Goal: Task Accomplishment & Management: Manage account settings

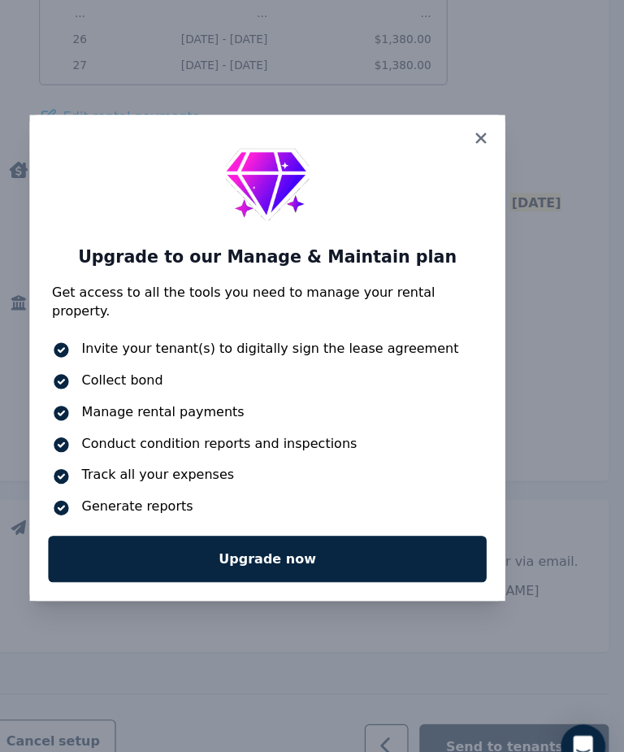
scroll to position [1190, 0]
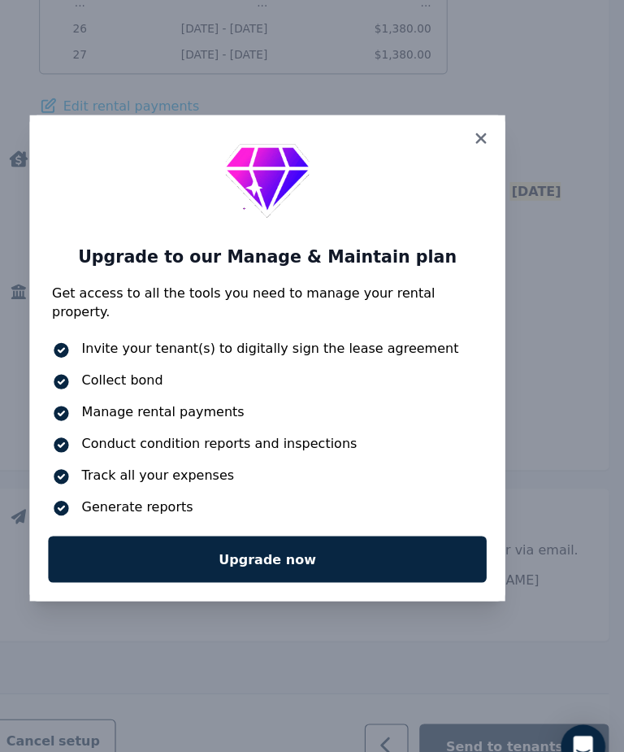
click at [579, 706] on icon "Open Intercom Messenger" at bounding box center [589, 716] width 20 height 20
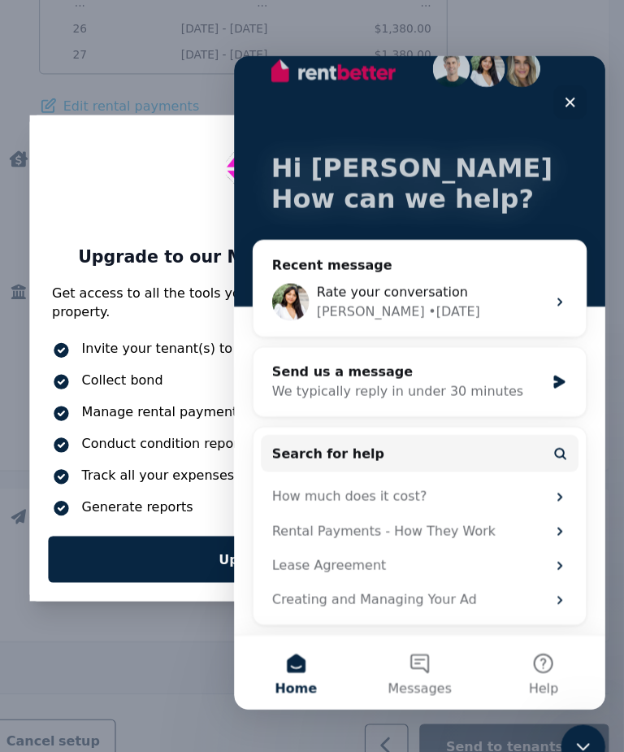
scroll to position [31, 0]
click at [361, 503] on div "Lease Agreement" at bounding box center [386, 500] width 239 height 17
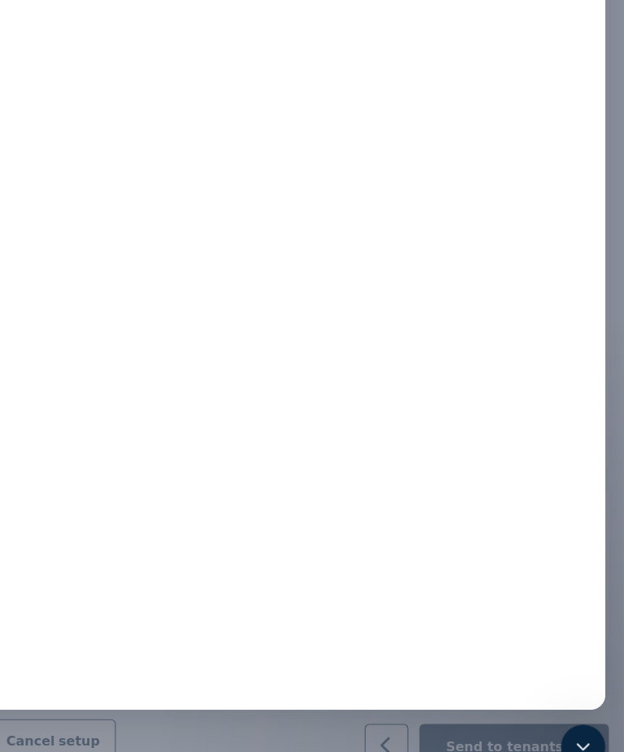
scroll to position [649, 0]
click at [586, 749] on icon "Close Intercom Messenger" at bounding box center [581, 744] width 20 height 20
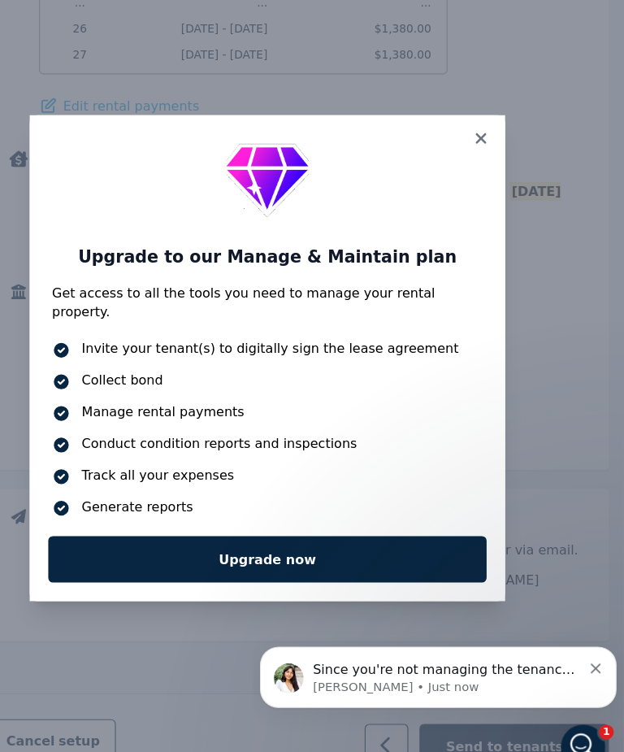
scroll to position [0, 0]
click at [491, 176] on icon at bounding box center [499, 183] width 16 height 15
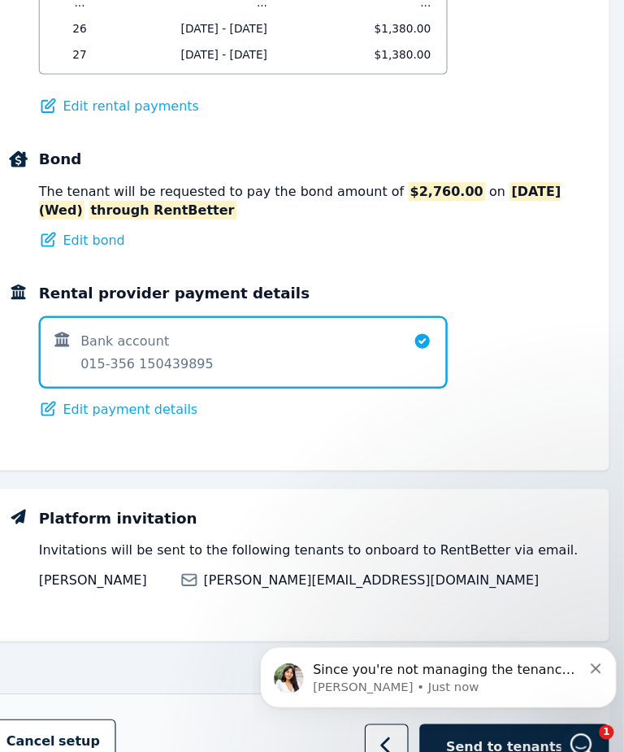
click at [469, 707] on span "Send to tenants" at bounding box center [520, 715] width 102 height 16
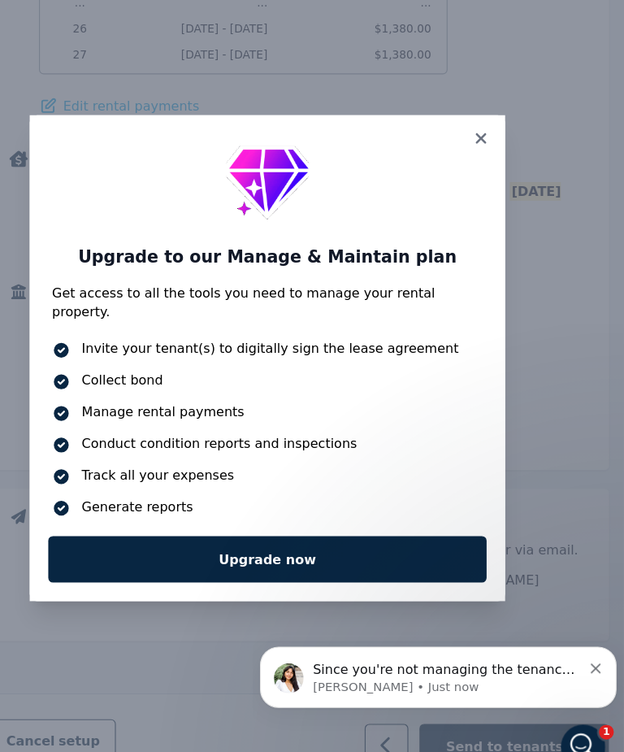
click at [598, 739] on div "Open Intercom Messenger" at bounding box center [580, 744] width 54 height 54
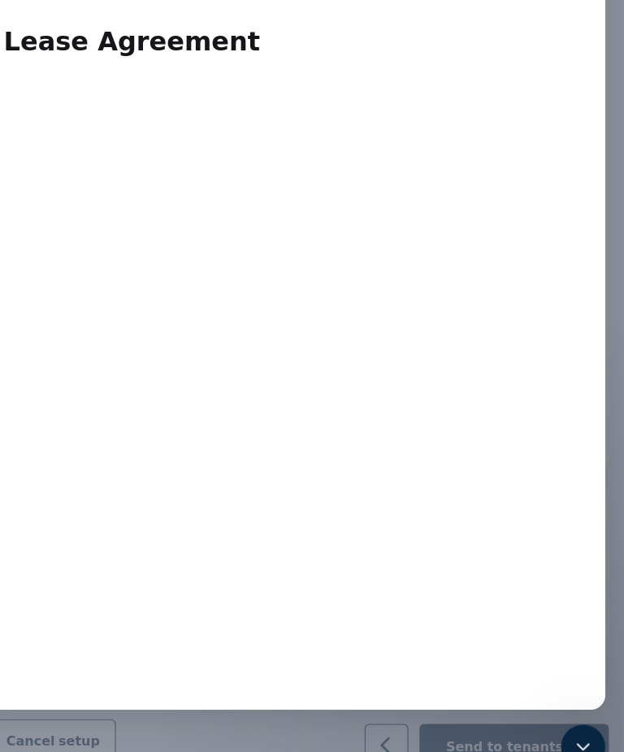
click at [588, 747] on icon "Close Intercom Messenger" at bounding box center [581, 744] width 20 height 20
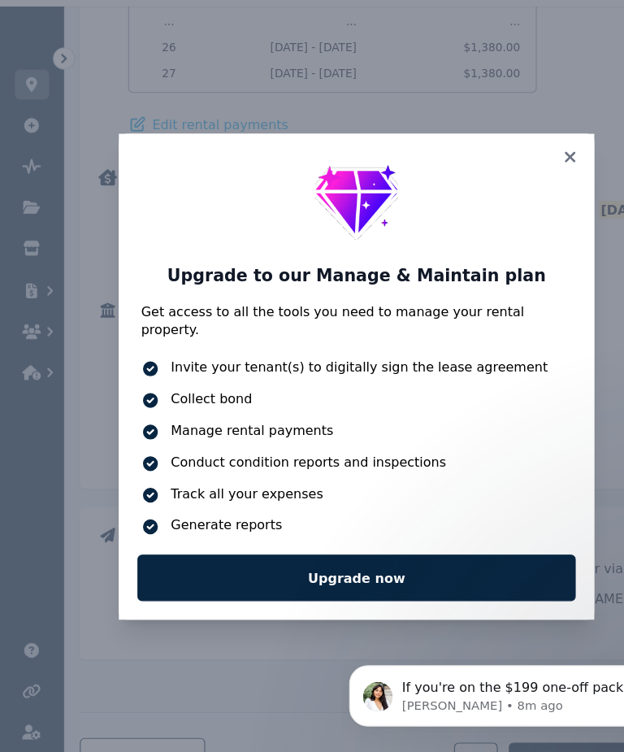
click at [506, 176] on icon at bounding box center [499, 183] width 16 height 15
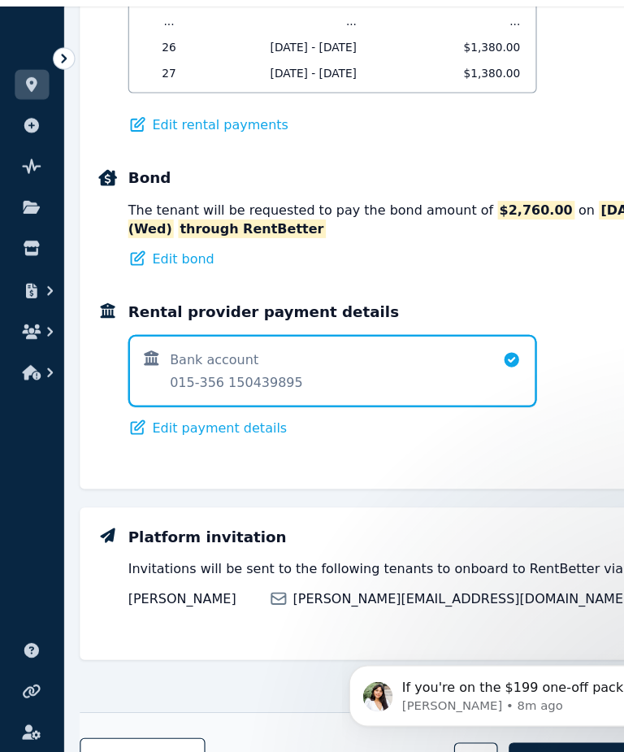
click at [504, 145] on div "Rent The rent is to be paid at $1,380.00 every Fortnight . Edit rent Rental pay…" at bounding box center [340, 104] width 541 height 739
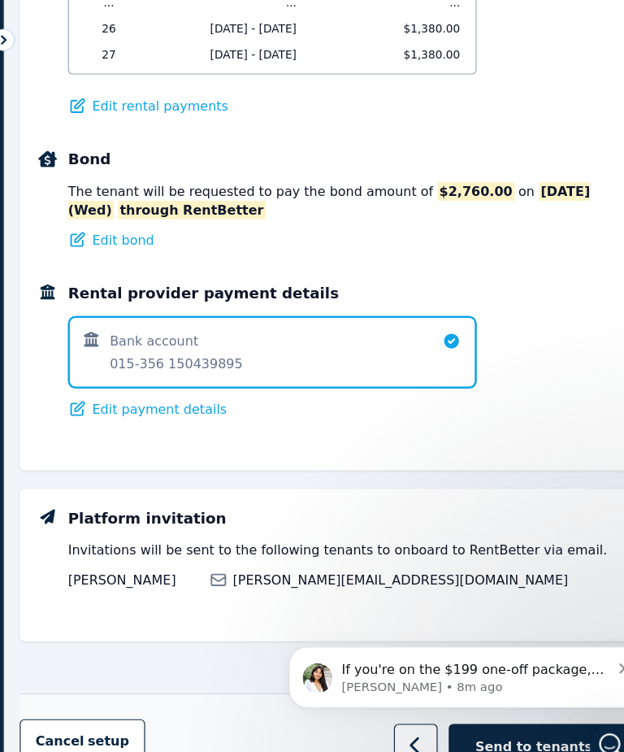
click at [577, 670] on div "If you're on the $199 one-off package, you will not be able to send the lease a…" at bounding box center [444, 668] width 288 height 33
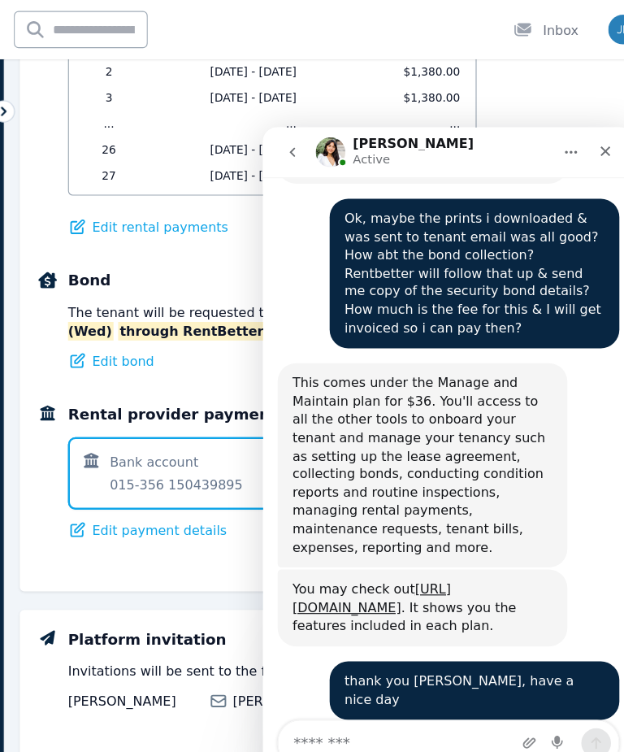
scroll to position [2889, 0]
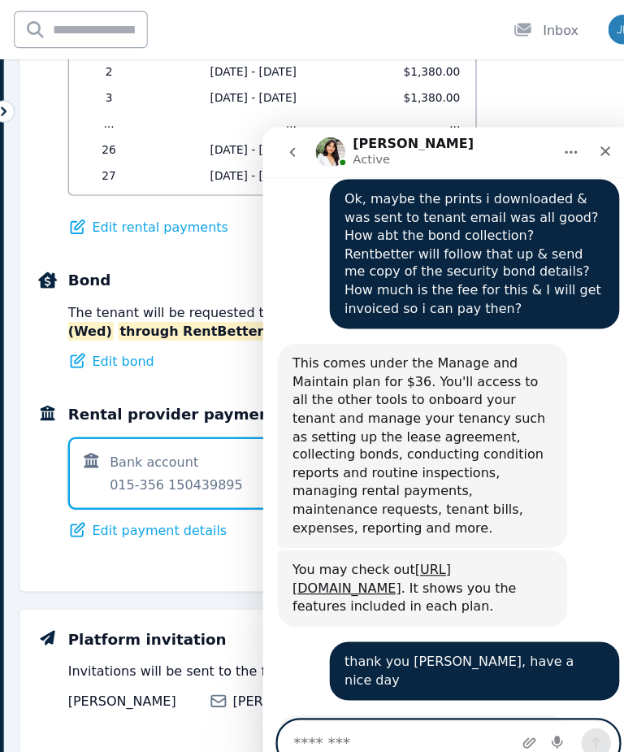
click at [375, 671] on textarea "Message…" at bounding box center [424, 665] width 297 height 39
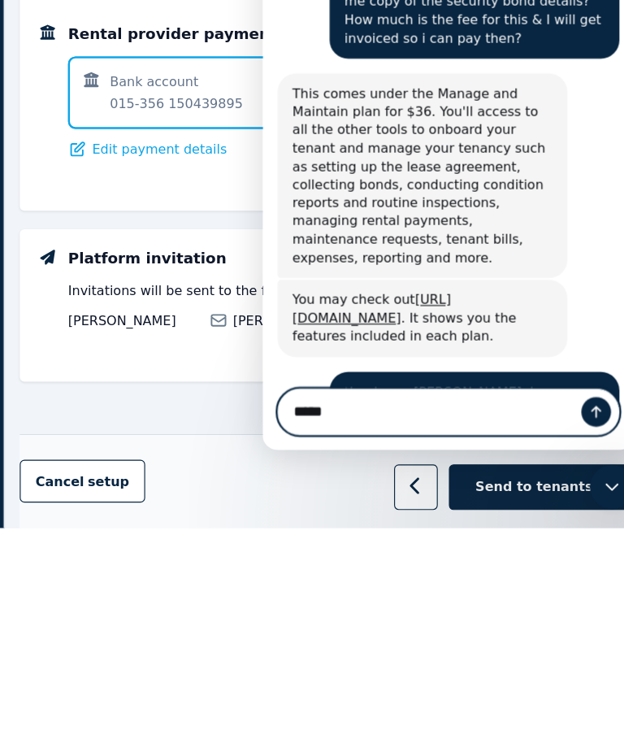
scroll to position [2863, 0]
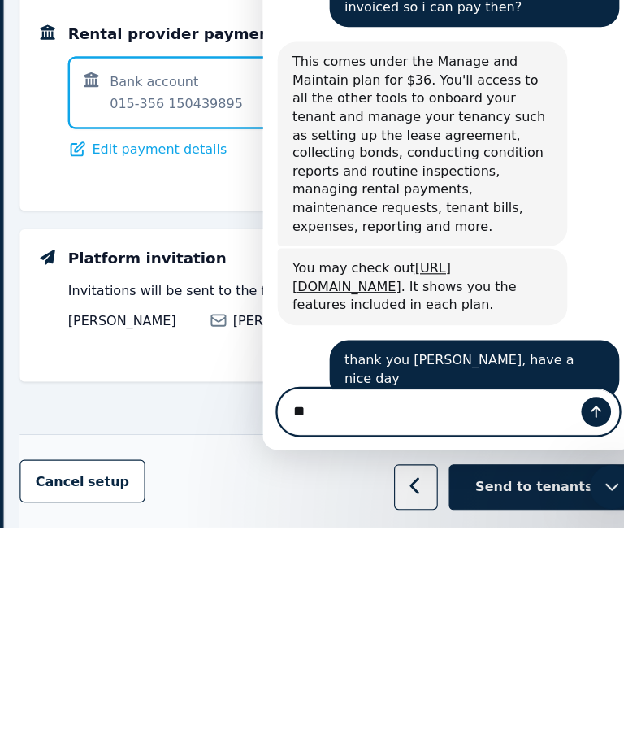
type textarea "*"
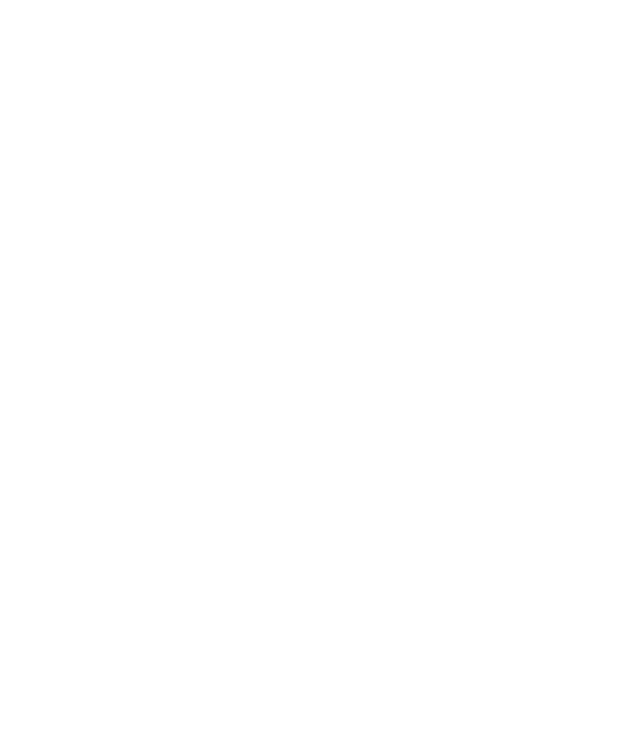
scroll to position [529, 0]
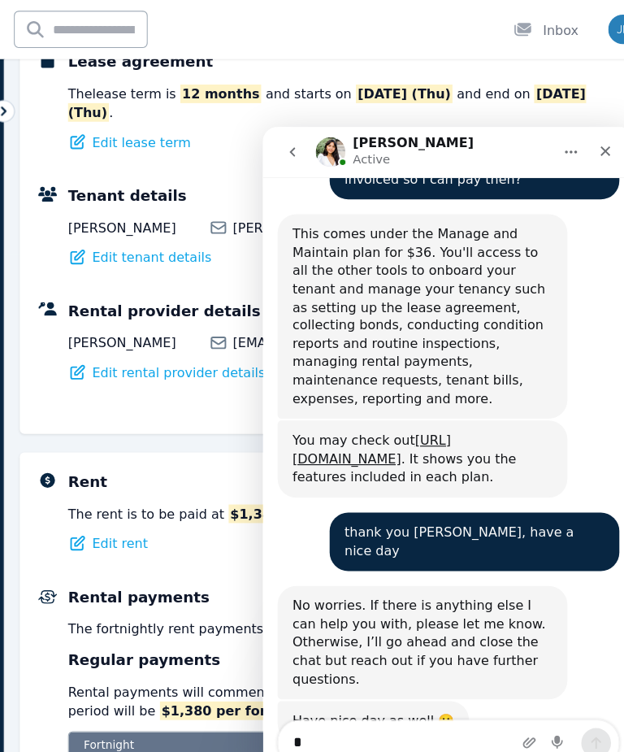
click at [570, 146] on div "Close" at bounding box center [562, 147] width 29 height 29
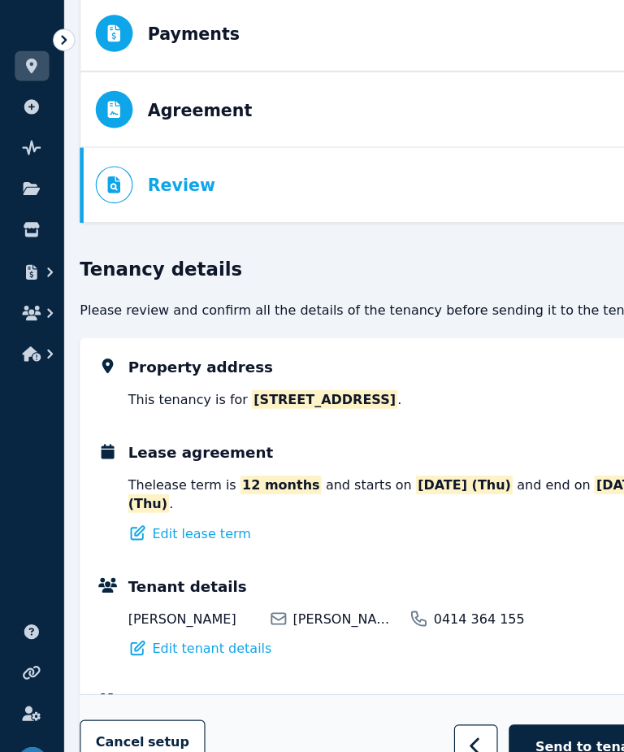
scroll to position [126, 0]
